Goal: Communication & Community: Answer question/provide support

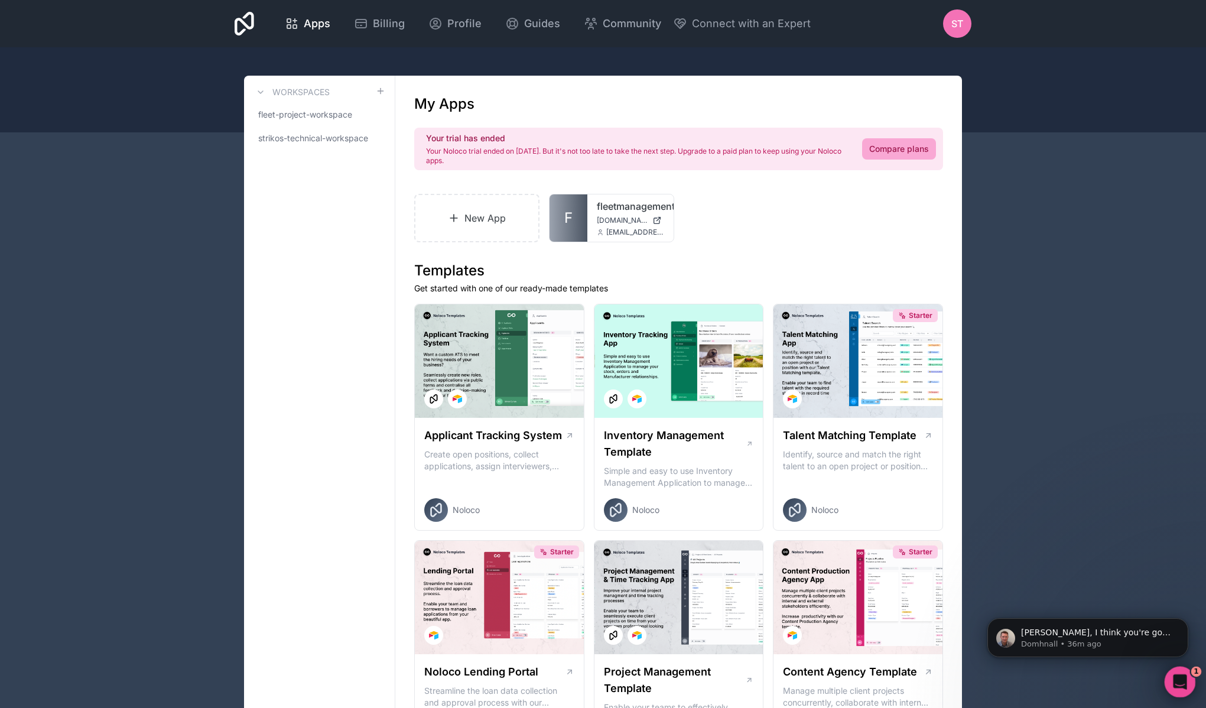
click at [1184, 673] on div "Open Intercom Messenger" at bounding box center [1177, 679] width 39 height 39
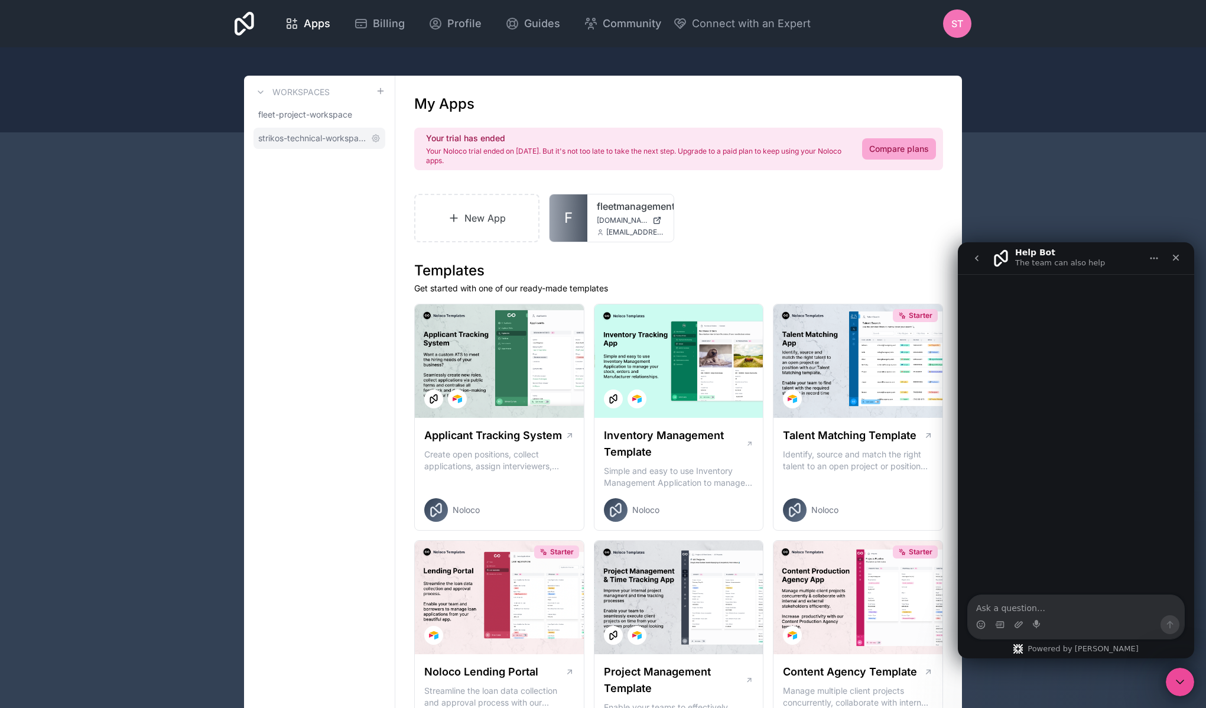
click at [323, 143] on span "strikos-technical-workspace" at bounding box center [312, 138] width 108 height 12
click at [318, 120] on span "fleet-project-workspace" at bounding box center [305, 115] width 94 height 12
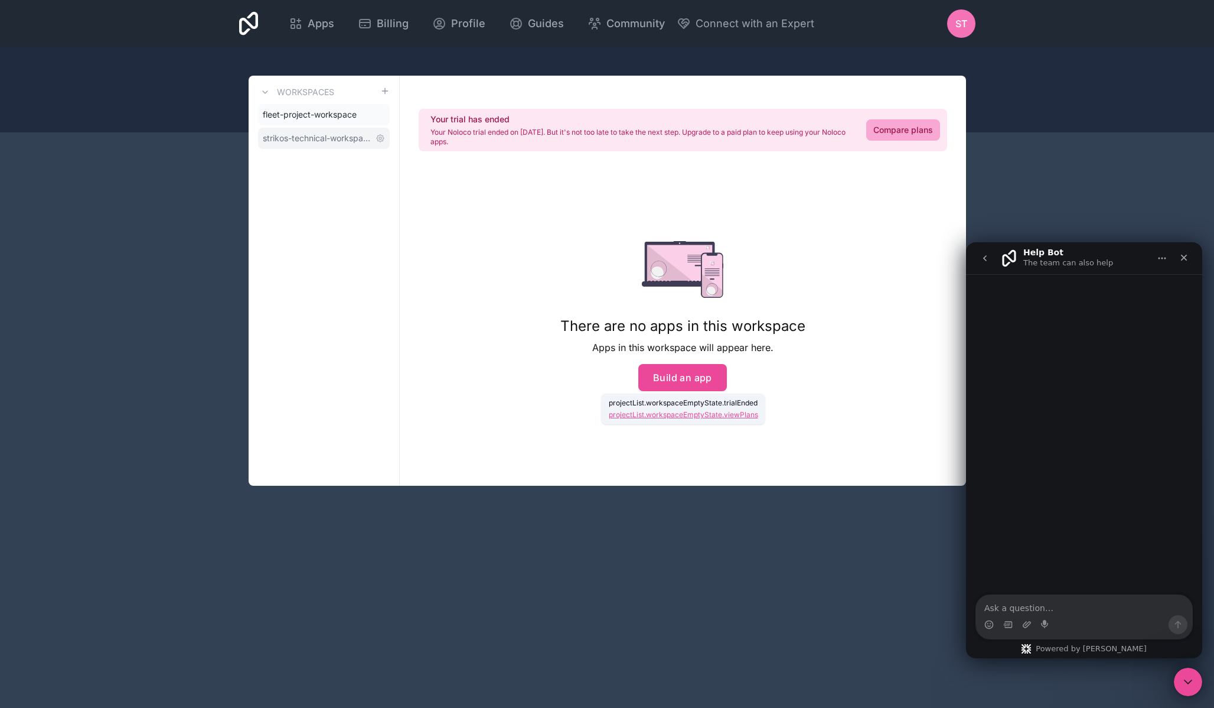
click at [317, 139] on span "strikos-technical-workspace" at bounding box center [317, 138] width 108 height 12
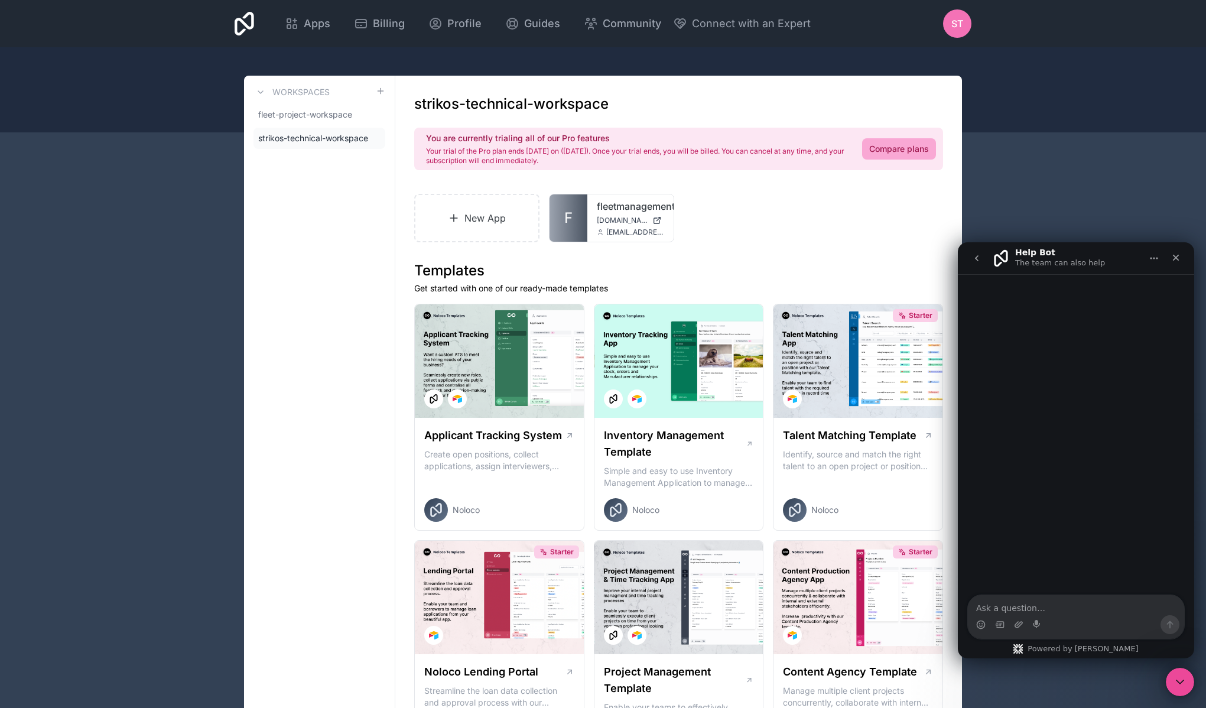
click at [1050, 478] on div "Intercom messenger" at bounding box center [1076, 435] width 236 height 322
click at [1075, 609] on textarea "Ask a question…" at bounding box center [1076, 605] width 216 height 20
click at [1071, 311] on div "Intercom messenger" at bounding box center [1076, 435] width 236 height 322
click at [982, 260] on button "go back" at bounding box center [976, 258] width 22 height 22
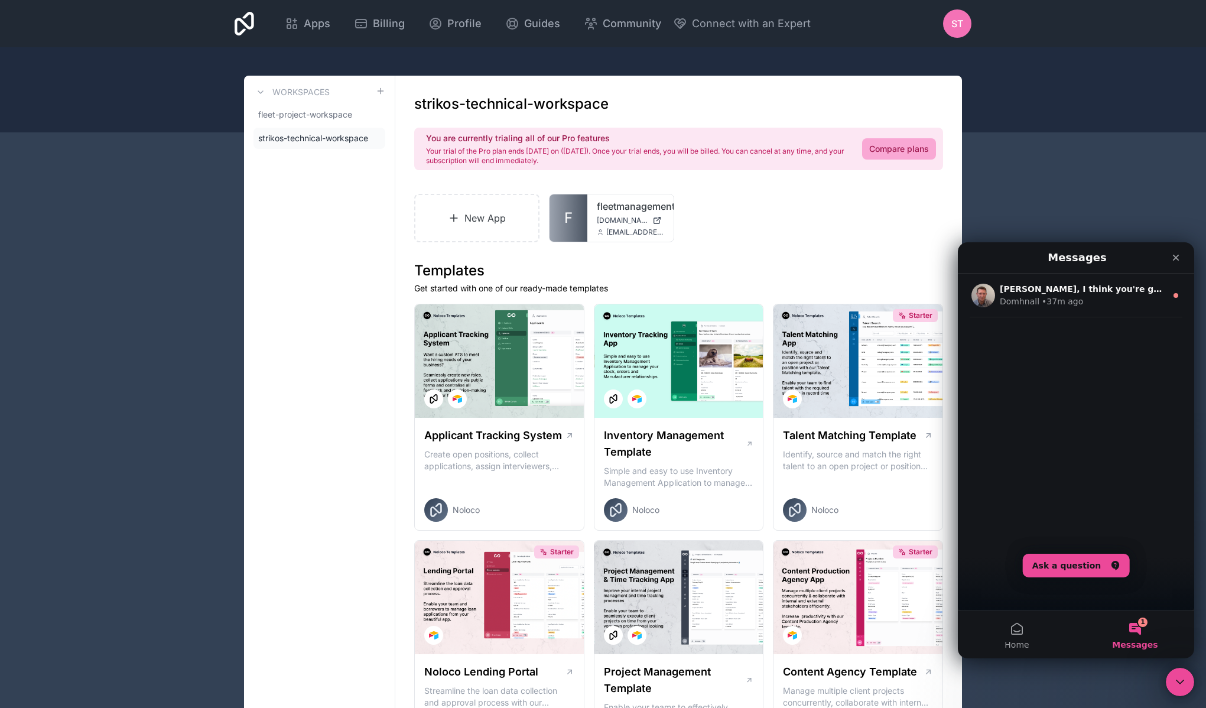
click at [1143, 633] on button "1 Messages" at bounding box center [1135, 634] width 118 height 47
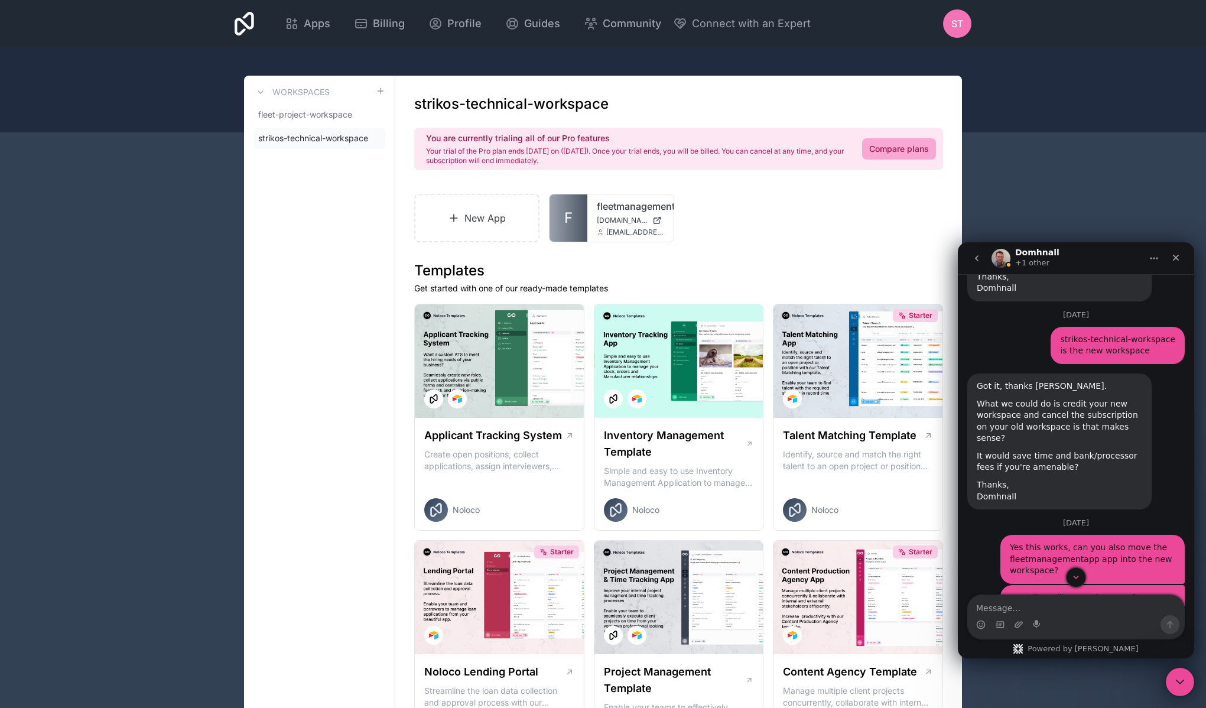
scroll to position [2017, 0]
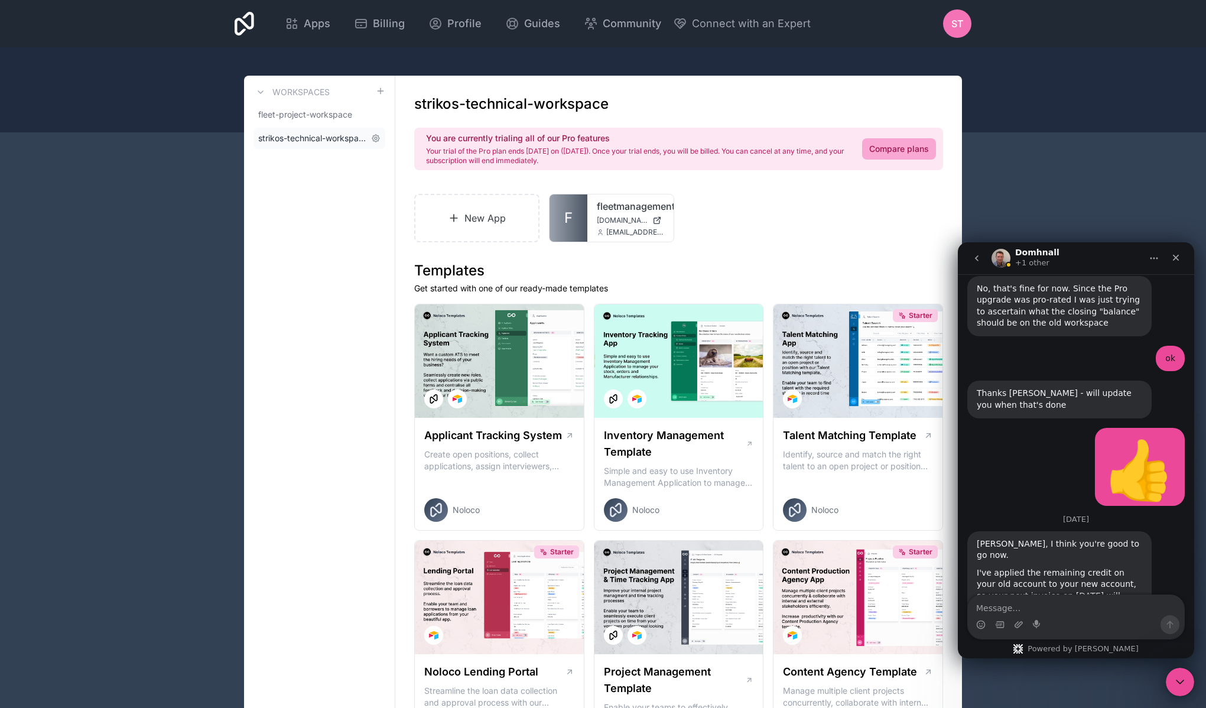
click at [332, 140] on span "strikos-technical-workspace" at bounding box center [312, 138] width 108 height 12
click at [1039, 608] on textarea "Message…" at bounding box center [1076, 605] width 216 height 20
type textarea "A"
type textarea "Thank you [PERSON_NAME]!"
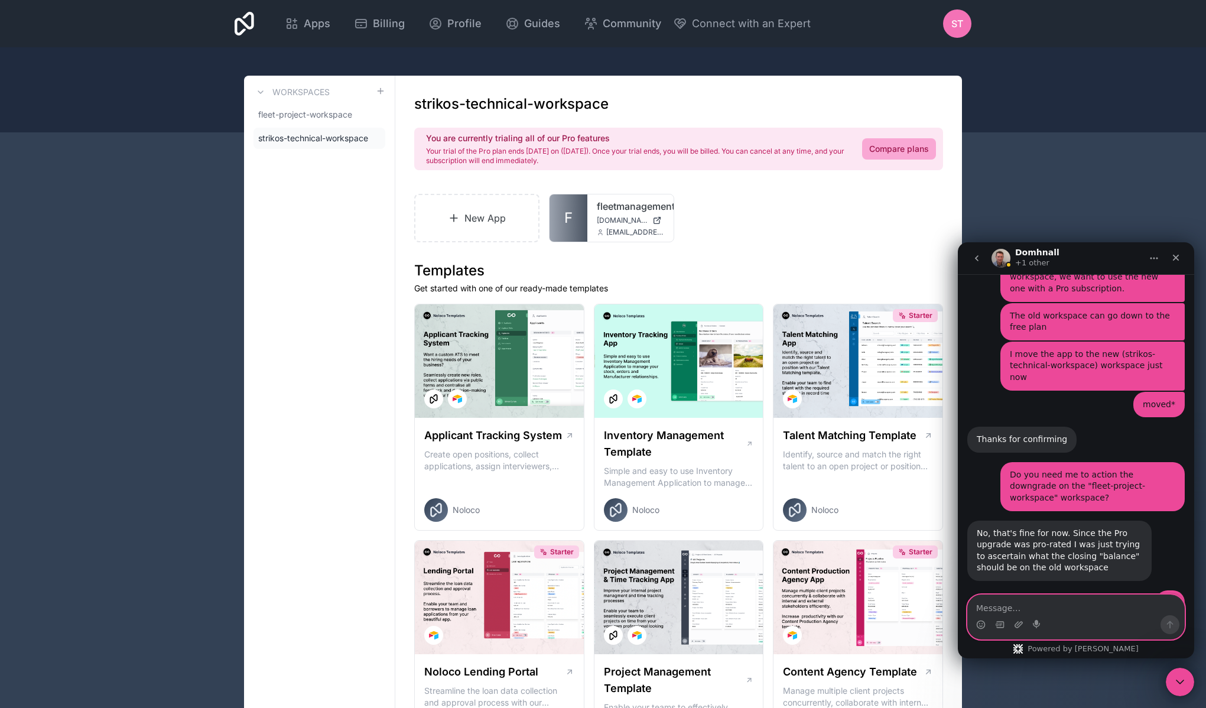
scroll to position [2053, 0]
